Goal: Transaction & Acquisition: Purchase product/service

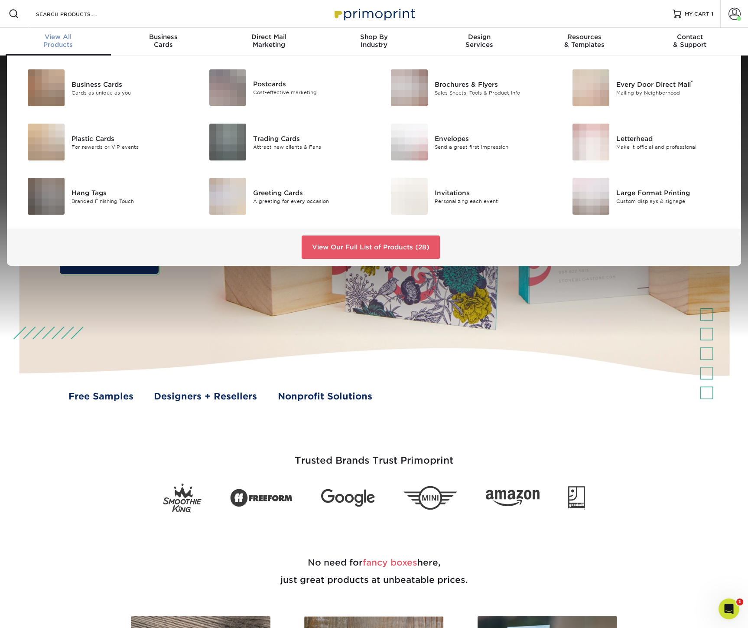
click at [54, 43] on div "View All Products" at bounding box center [58, 41] width 105 height 16
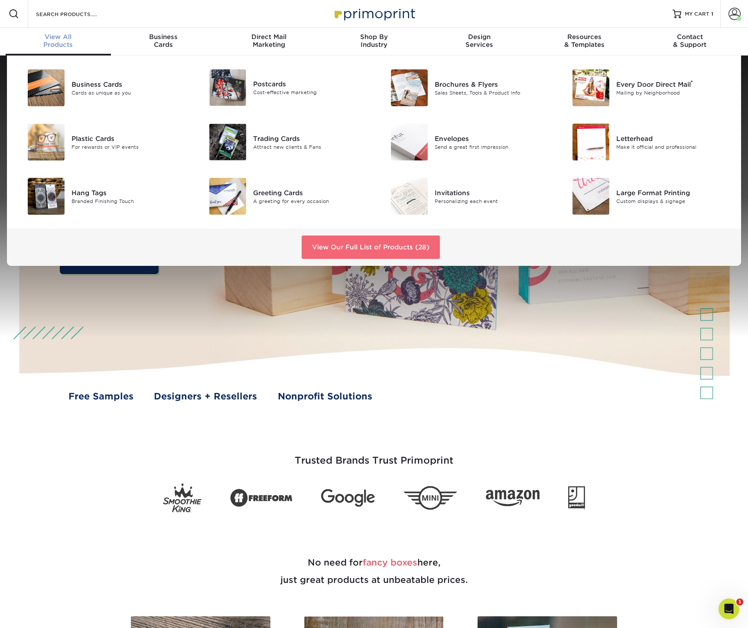
click at [335, 242] on link "View Our Full List of Products (28)" at bounding box center [371, 246] width 138 height 23
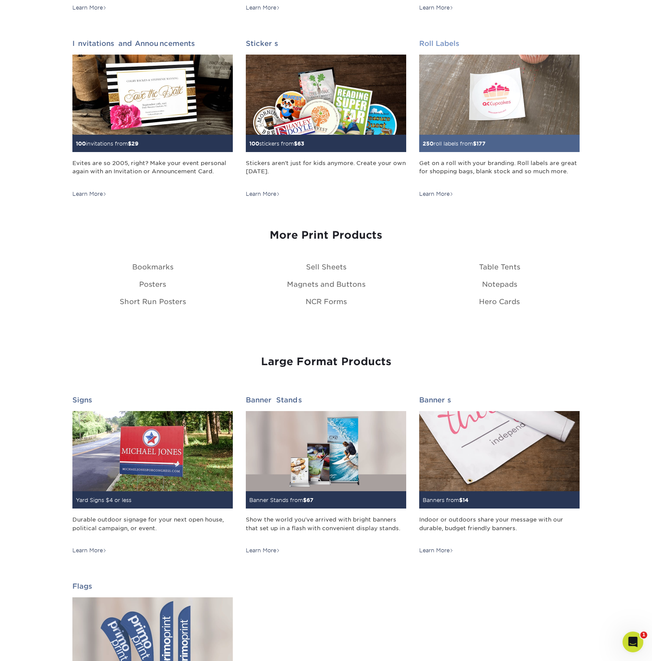
scroll to position [865, 0]
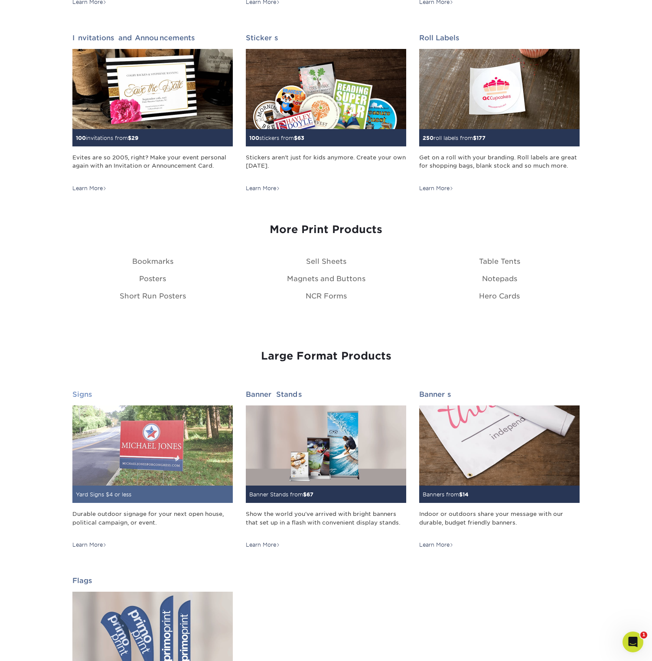
click at [85, 542] on div "Learn More" at bounding box center [89, 545] width 34 height 8
